Goal: Go to known website: Access a specific website the user already knows

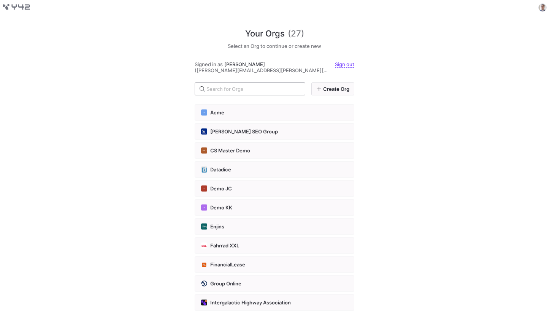
click at [240, 86] on input "text" at bounding box center [253, 89] width 92 height 6
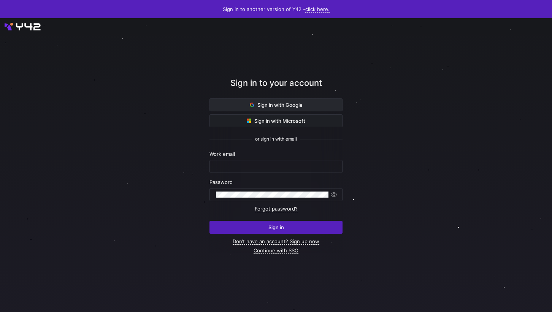
click at [318, 110] on span at bounding box center [276, 105] width 132 height 12
